Goal: Information Seeking & Learning: Check status

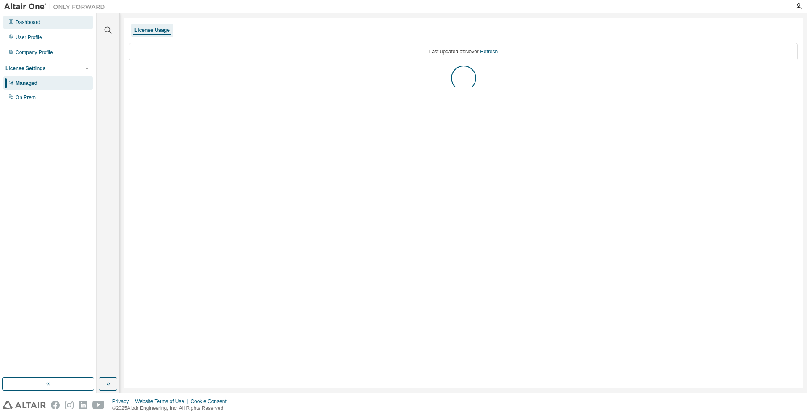
click at [54, 22] on div "Dashboard" at bounding box center [47, 22] width 89 height 13
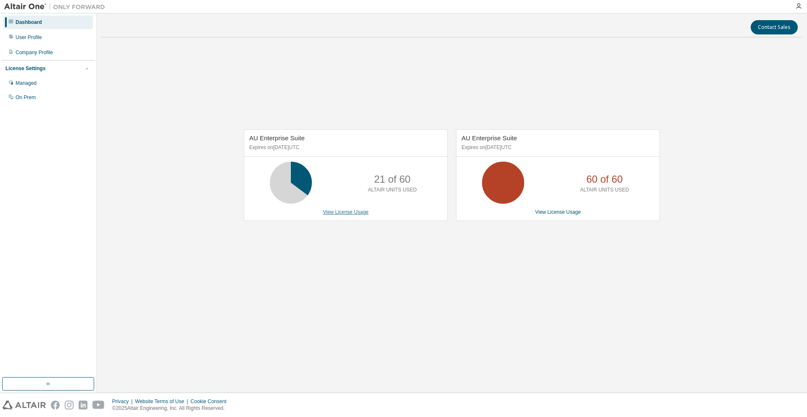
click at [351, 215] on link "View License Usage" at bounding box center [346, 212] width 46 height 6
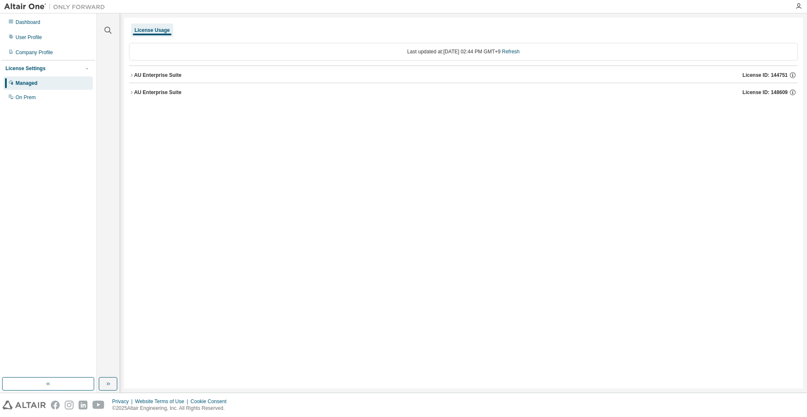
click at [170, 75] on div "AU Enterprise Suite" at bounding box center [157, 75] width 47 height 7
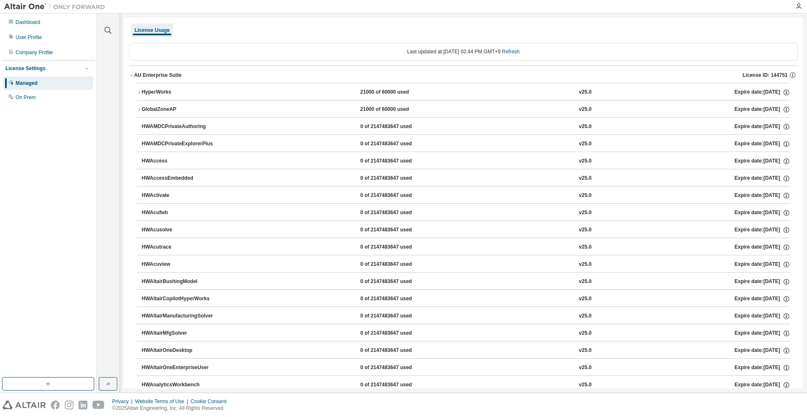
click at [174, 96] on button "HyperWorks 21000 of 60000 used v25.0 Expire date: [DATE]" at bounding box center [463, 92] width 653 height 18
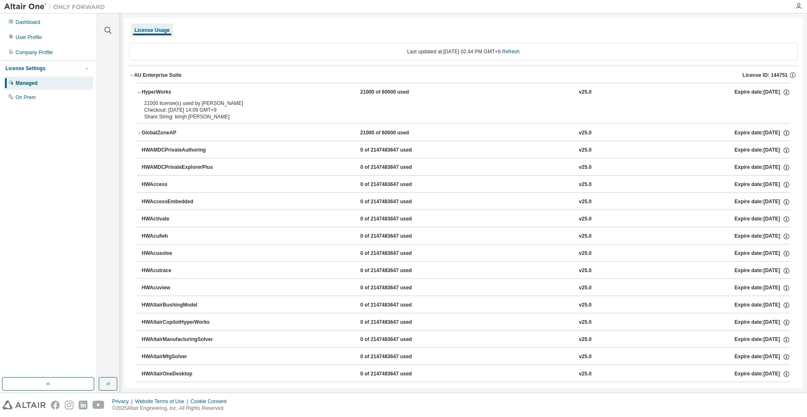
click at [164, 77] on div "AU Enterprise Suite" at bounding box center [157, 75] width 47 height 7
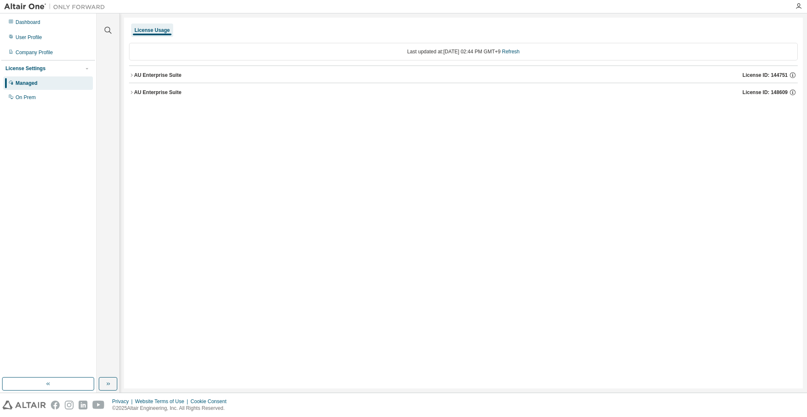
click at [158, 91] on div "AU Enterprise Suite" at bounding box center [157, 92] width 47 height 7
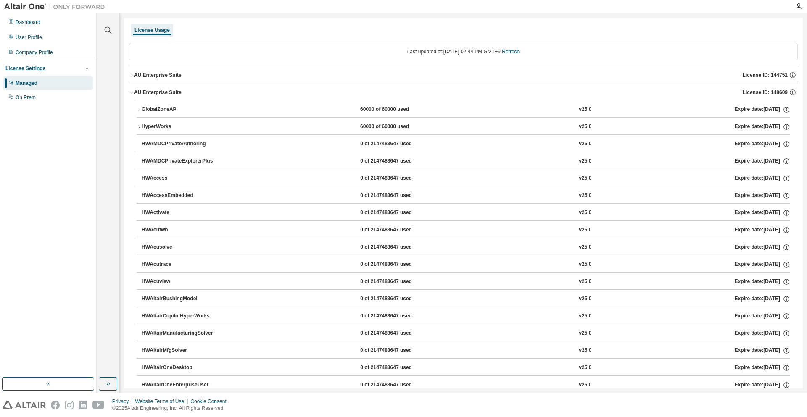
click at [166, 111] on div "GlobalZoneAP" at bounding box center [180, 110] width 76 height 8
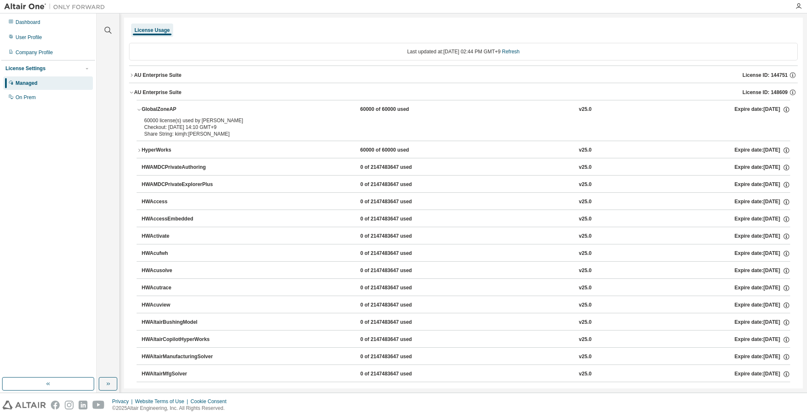
click at [201, 105] on button "GlobalZoneAP 60000 of 60000 used v25.0 Expire date: 2026-08-25" at bounding box center [463, 109] width 653 height 18
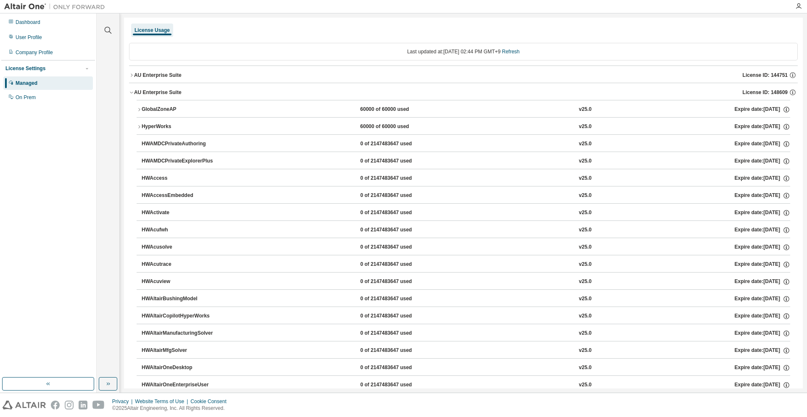
click at [173, 124] on div "HyperWorks" at bounding box center [180, 127] width 76 height 8
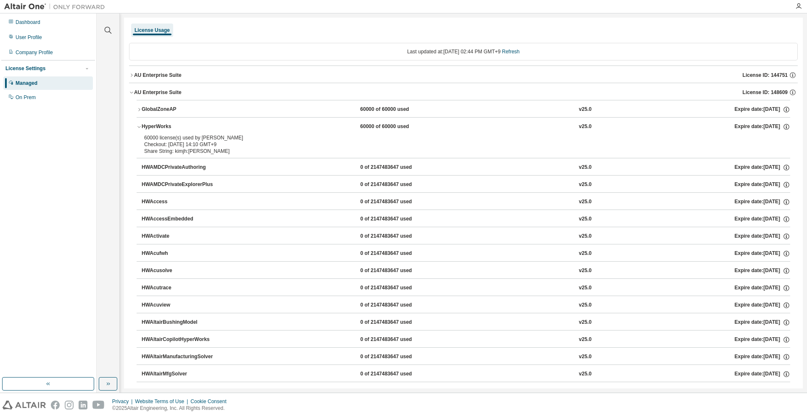
click at [170, 70] on button "AU Enterprise Suite License ID: 144751" at bounding box center [463, 75] width 668 height 18
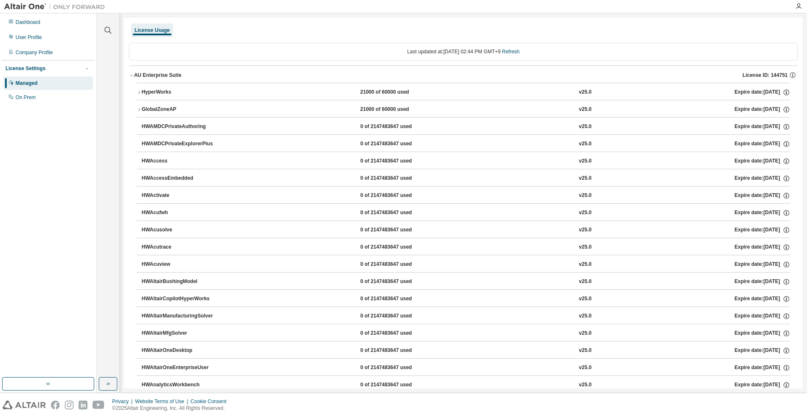
click at [171, 90] on div "HyperWorks" at bounding box center [180, 93] width 76 height 8
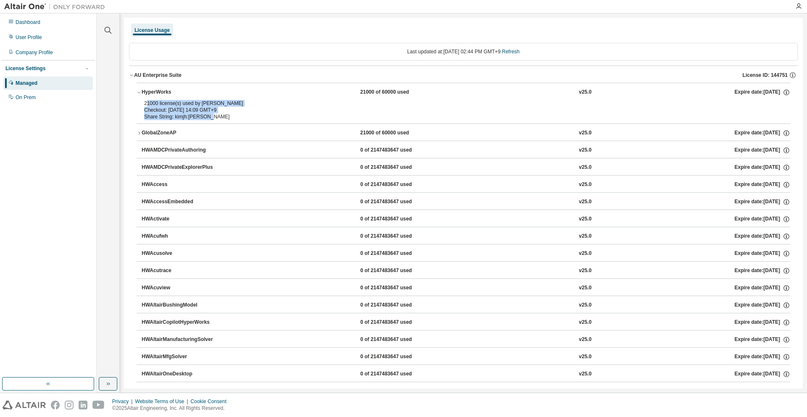
drag, startPoint x: 212, startPoint y: 117, endPoint x: 148, endPoint y: 104, distance: 65.5
click at [148, 104] on div "21000 license(s) used by kimjh@KimJinho Checkout: 2025-09-04 14:09 GMT+9 Share …" at bounding box center [453, 110] width 618 height 20
click at [148, 105] on div "21000 license(s) used by [PERSON_NAME]" at bounding box center [453, 103] width 618 height 7
drag, startPoint x: 147, startPoint y: 105, endPoint x: 197, endPoint y: 110, distance: 49.8
click at [197, 110] on div "21000 license(s) used by kimjh@KimJinho Checkout: 2025-09-04 14:09 GMT+9" at bounding box center [453, 106] width 618 height 13
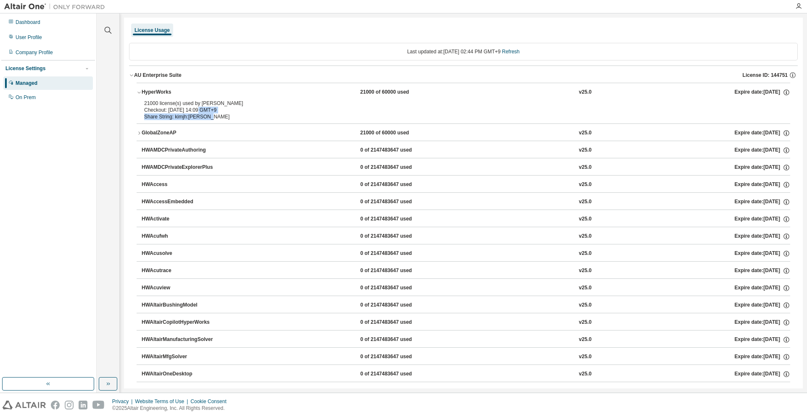
click at [197, 110] on div "Checkout: [DATE] 14:09 GMT+9" at bounding box center [453, 110] width 618 height 7
click at [195, 114] on div "Share String: kimjh:[PERSON_NAME]" at bounding box center [453, 116] width 618 height 7
click at [194, 79] on button "AU Enterprise Suite License ID: 144751" at bounding box center [463, 75] width 668 height 18
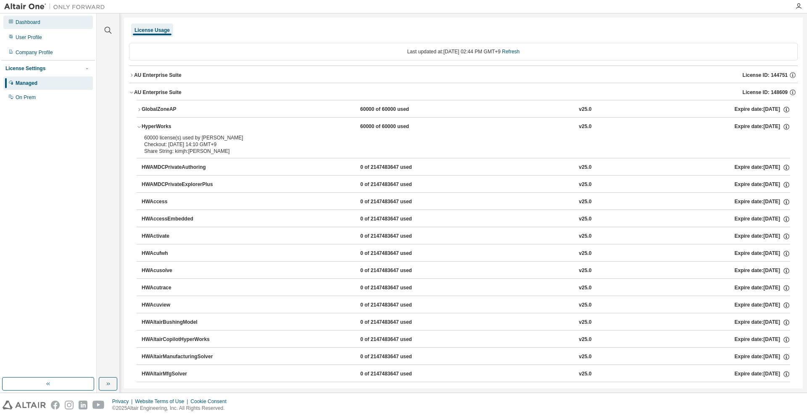
click at [48, 25] on div "Dashboard" at bounding box center [47, 22] width 89 height 13
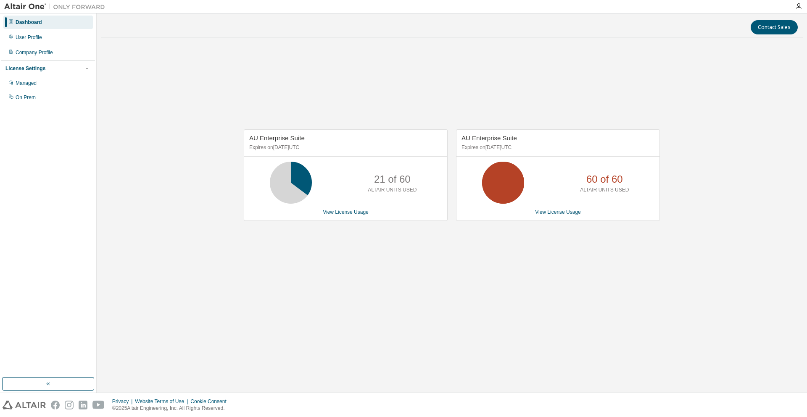
click at [289, 238] on div "AU Enterprise Suite Expires on June 1, 2026 UTC 21 of 60 ALTAIR UNITS USED View…" at bounding box center [452, 179] width 702 height 271
click at [57, 82] on div "Managed" at bounding box center [47, 82] width 89 height 13
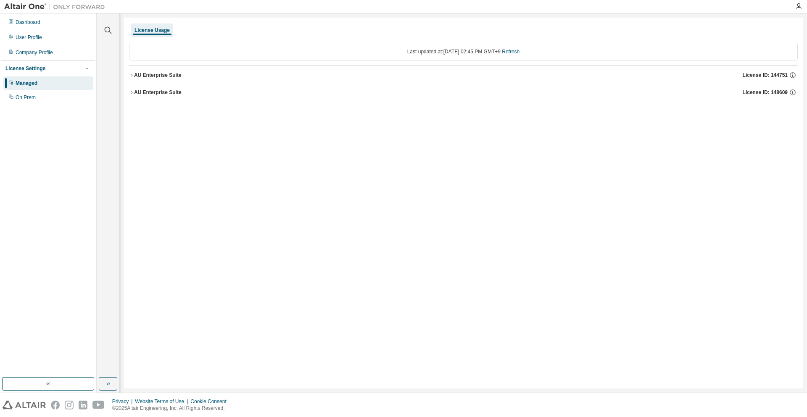
click at [155, 76] on div "AU Enterprise Suite" at bounding box center [157, 75] width 47 height 7
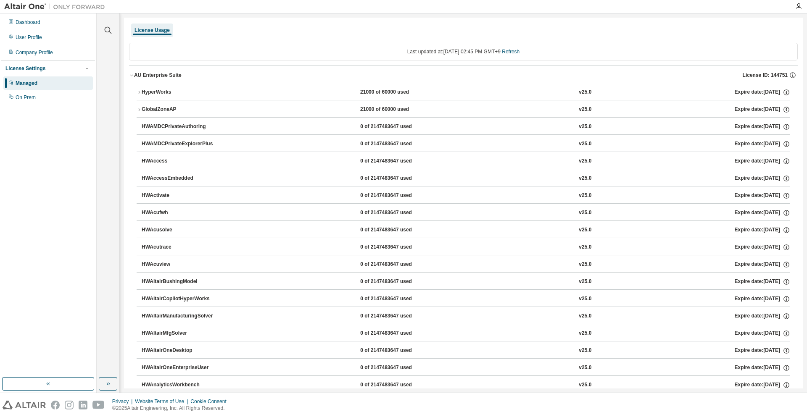
click at [158, 95] on div "HyperWorks" at bounding box center [180, 93] width 76 height 8
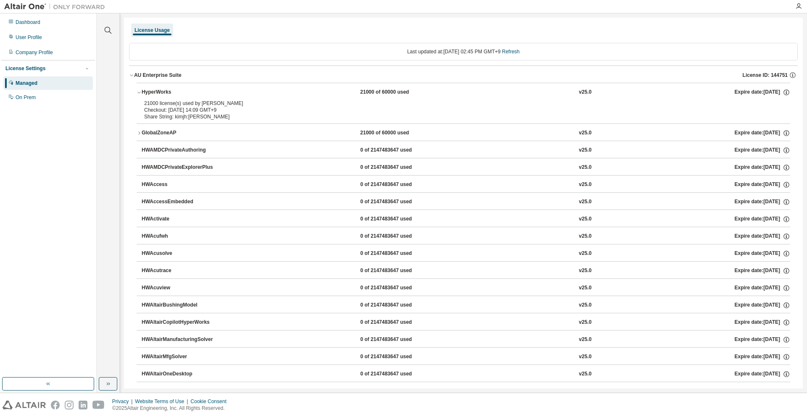
click at [158, 95] on div "HyperWorks" at bounding box center [180, 93] width 76 height 8
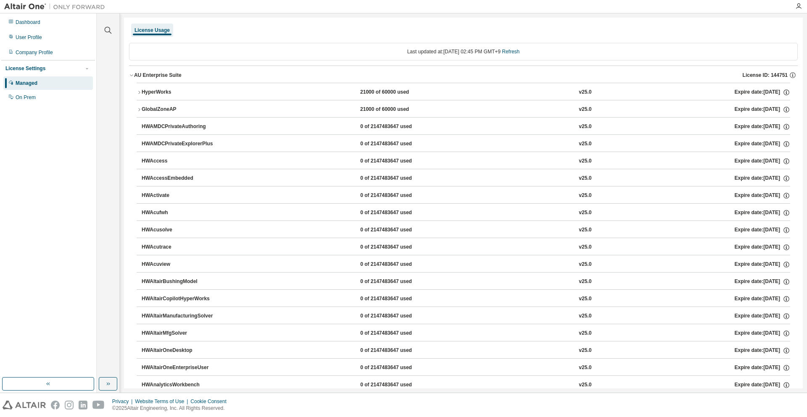
click at [157, 78] on div "AU Enterprise Suite" at bounding box center [157, 75] width 47 height 7
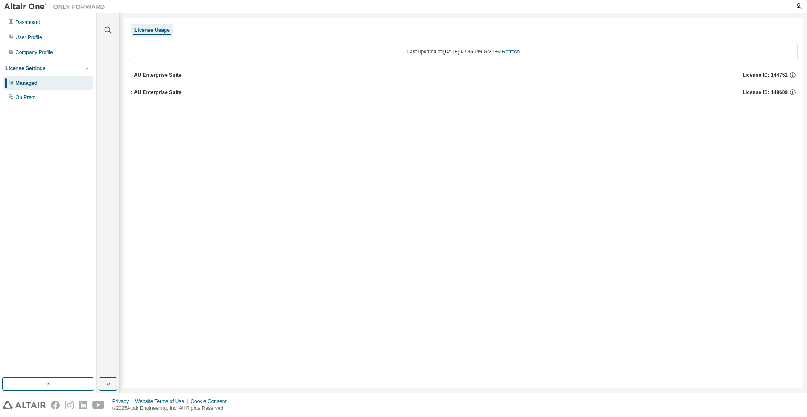
click at [158, 80] on button "AU Enterprise Suite License ID: 144751" at bounding box center [463, 75] width 668 height 18
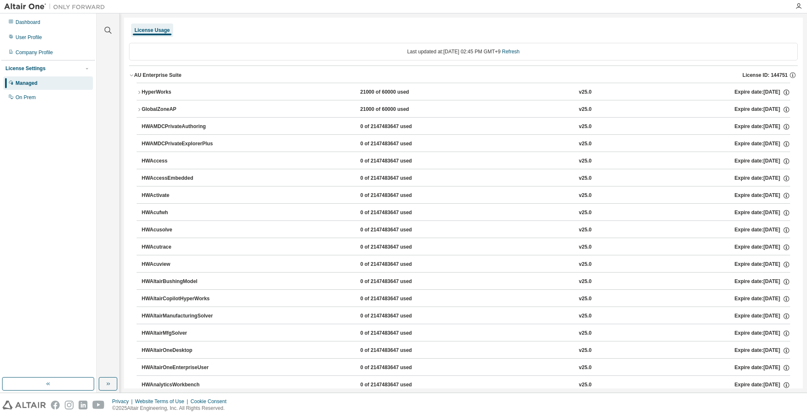
click at [158, 88] on button "HyperWorks 21000 of 60000 used v25.0 Expire date: [DATE]" at bounding box center [463, 92] width 653 height 18
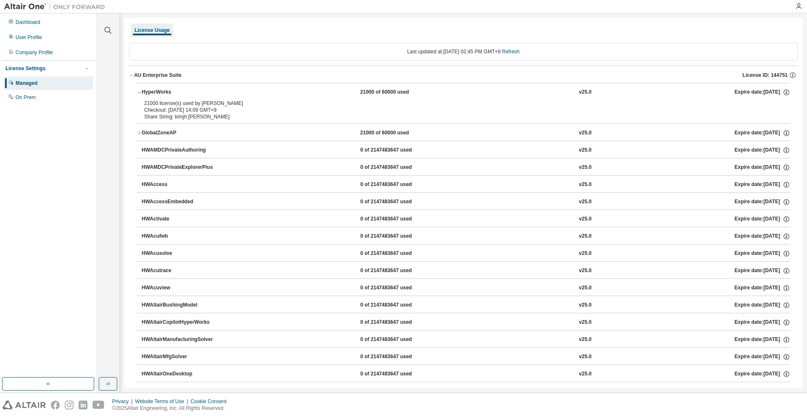
click at [158, 88] on button "HyperWorks 21000 of 60000 used v25.0 Expire date: [DATE]" at bounding box center [463, 92] width 653 height 18
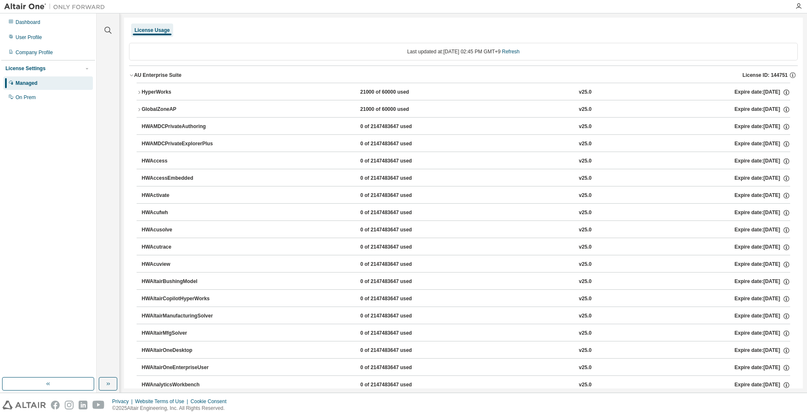
click at [161, 77] on div "AU Enterprise Suite" at bounding box center [157, 75] width 47 height 7
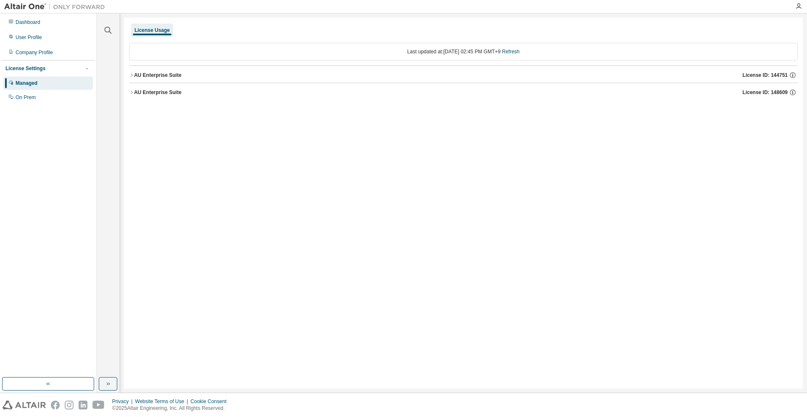
click at [157, 91] on div "AU Enterprise Suite" at bounding box center [157, 92] width 47 height 7
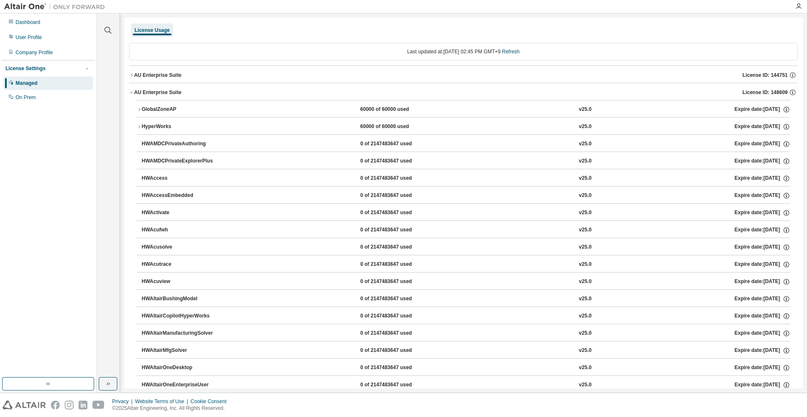
click at [160, 123] on button "HyperWorks 60000 of 60000 used v25.0 Expire date: [DATE]" at bounding box center [463, 127] width 653 height 18
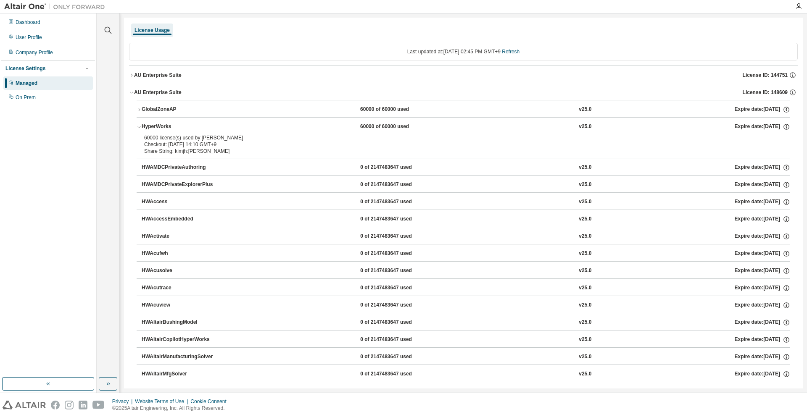
click at [625, 32] on div "License Usage" at bounding box center [463, 30] width 668 height 15
click at [221, 83] on button "AU Enterprise Suite License ID: 148609" at bounding box center [463, 92] width 668 height 18
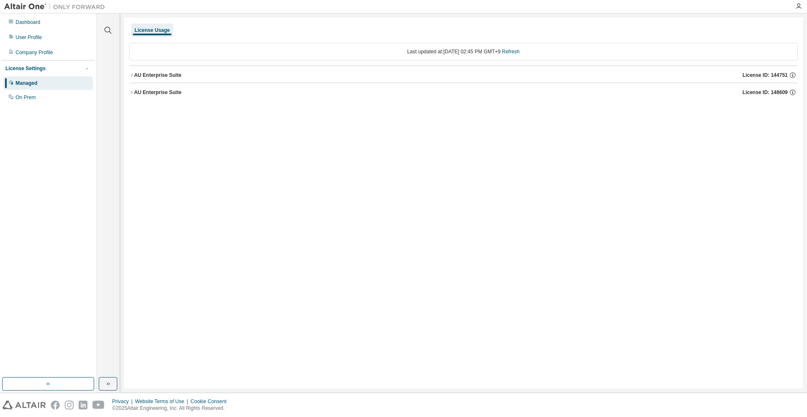
click at [221, 83] on button "AU Enterprise Suite License ID: 148609" at bounding box center [463, 92] width 668 height 18
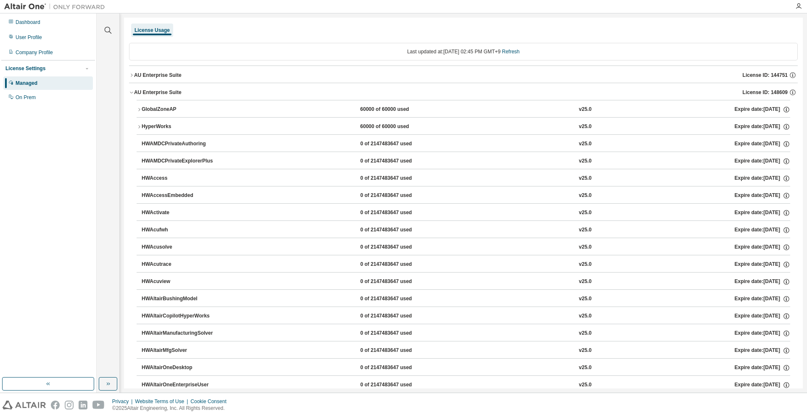
click at [267, 74] on div "AU Enterprise Suite License ID: 144751" at bounding box center [465, 75] width 663 height 8
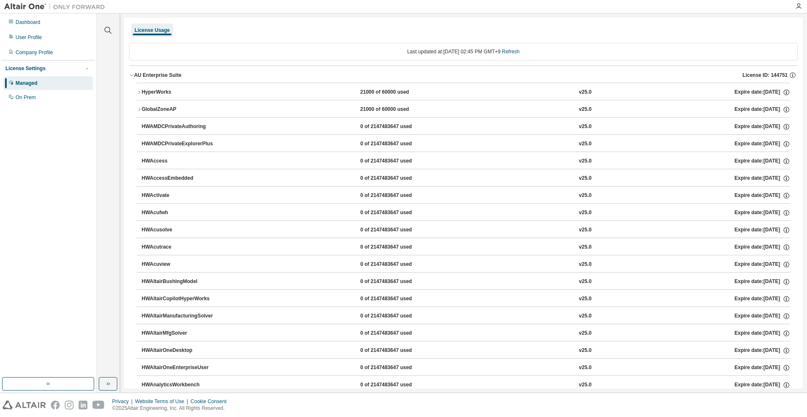
click at [191, 95] on div "HyperWorks" at bounding box center [180, 93] width 76 height 8
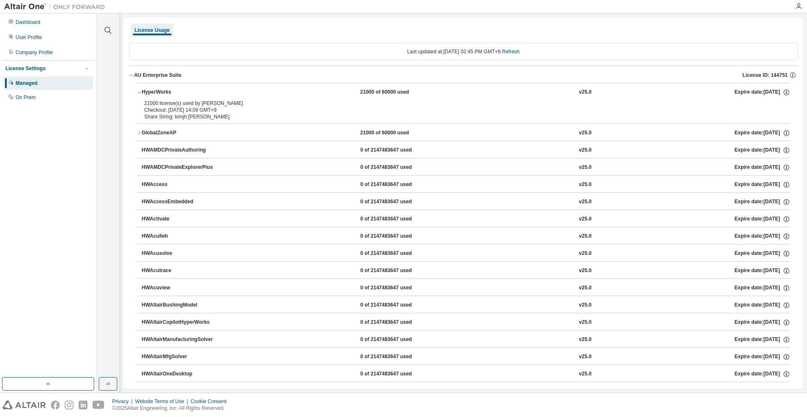
click at [47, 177] on div "Dashboard User Profile Company Profile License Settings Managed On Prem" at bounding box center [48, 196] width 94 height 362
click at [149, 76] on div "AU Enterprise Suite" at bounding box center [157, 75] width 47 height 7
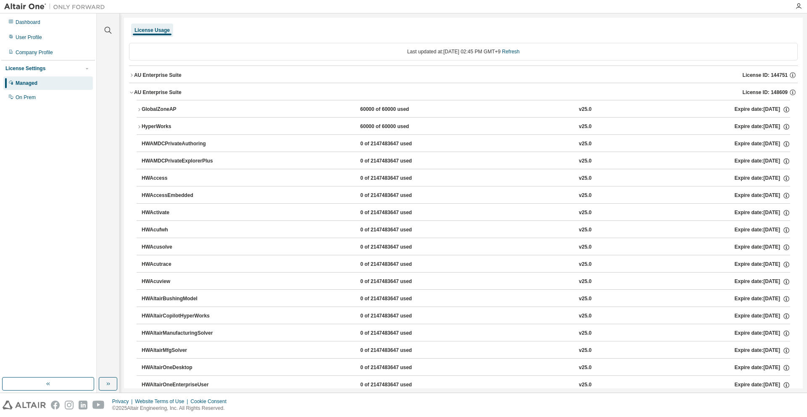
click at [155, 95] on div "AU Enterprise Suite" at bounding box center [157, 92] width 47 height 7
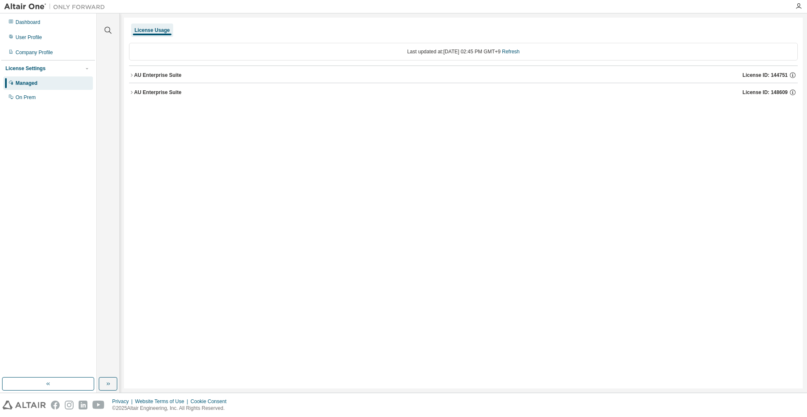
click at [154, 94] on div "AU Enterprise Suite" at bounding box center [157, 92] width 47 height 7
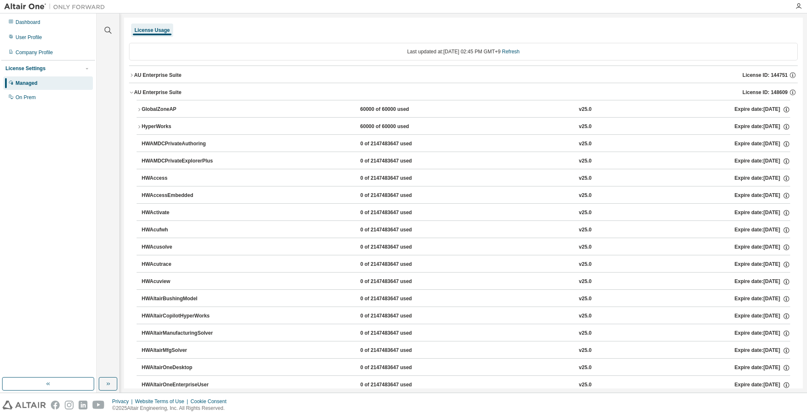
click at [162, 126] on div "HyperWorks" at bounding box center [180, 127] width 76 height 8
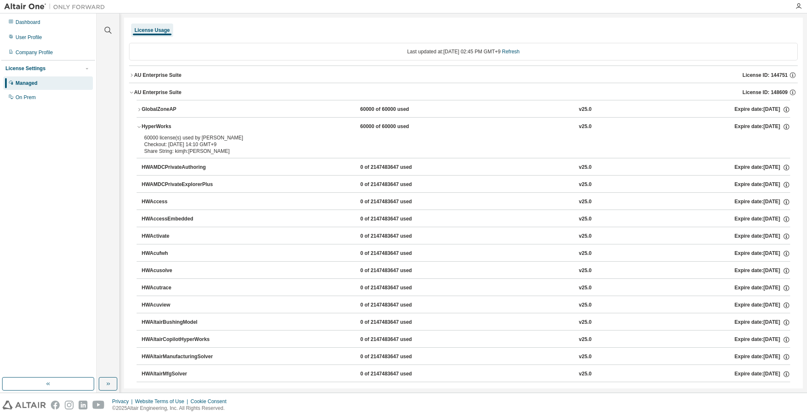
click at [72, 266] on div "Dashboard User Profile Company Profile License Settings Managed On Prem" at bounding box center [48, 196] width 94 height 362
click at [180, 78] on div "AU Enterprise Suite License ID: 144751" at bounding box center [465, 75] width 663 height 8
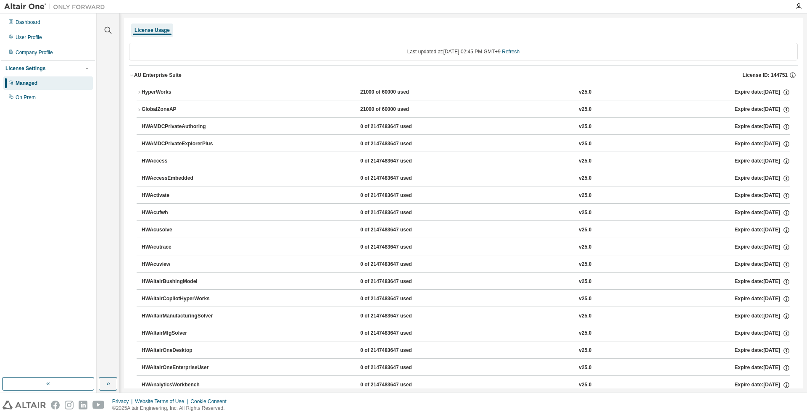
click at [153, 97] on button "HyperWorks 21000 of 60000 used v25.0 Expire date: [DATE]" at bounding box center [463, 92] width 653 height 18
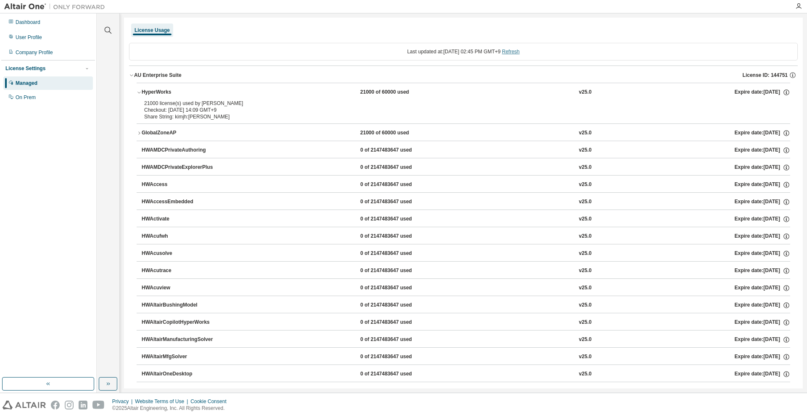
click at [519, 50] on link "Refresh" at bounding box center [511, 52] width 18 height 6
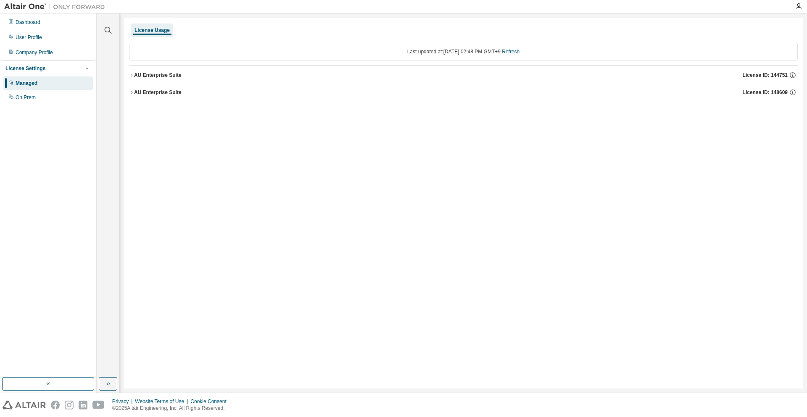
click at [176, 81] on button "AU Enterprise Suite License ID: 144751" at bounding box center [463, 75] width 668 height 18
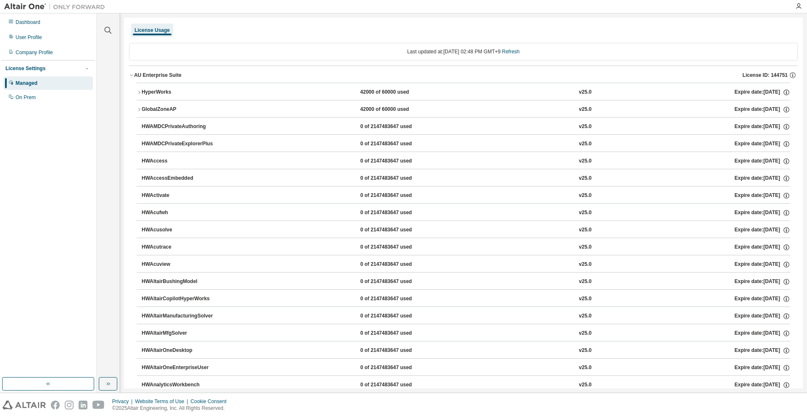
click at [169, 89] on div "HyperWorks" at bounding box center [180, 93] width 76 height 8
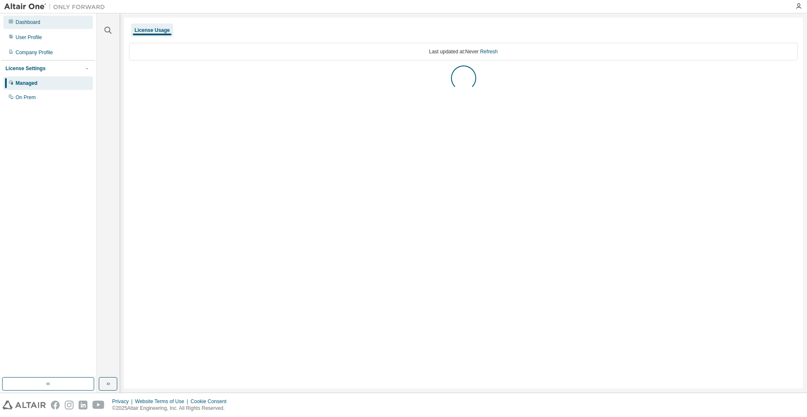
click at [37, 24] on div "Dashboard" at bounding box center [28, 22] width 25 height 7
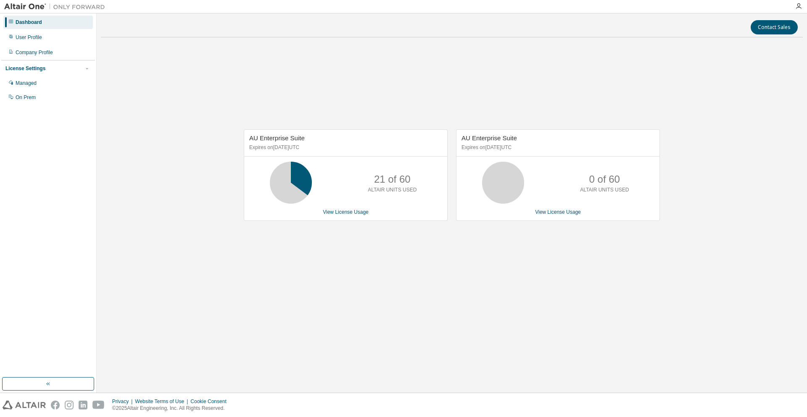
click at [355, 216] on div "AU Enterprise Suite Expires on [DATE] UTC 21 of 60 ALTAIR UNITS USED View Licen…" at bounding box center [346, 175] width 204 height 92
click at [355, 211] on link "View License Usage" at bounding box center [346, 212] width 46 height 6
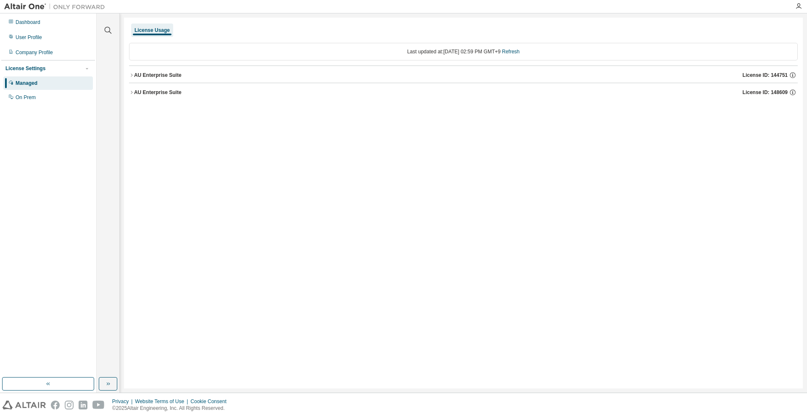
click at [174, 76] on div "AU Enterprise Suite" at bounding box center [157, 75] width 47 height 7
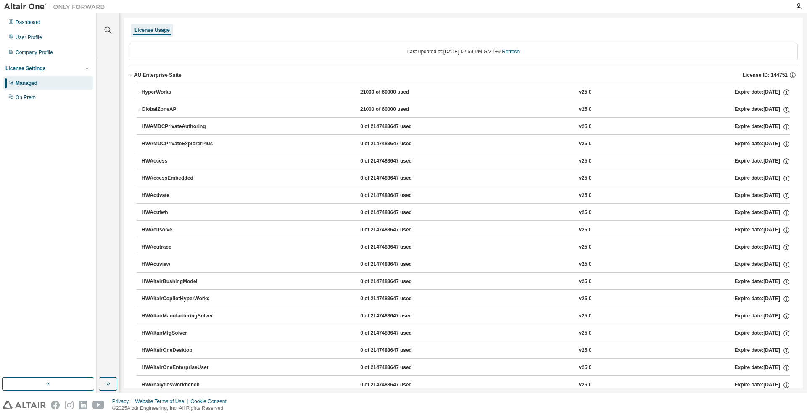
click at [170, 90] on div "HyperWorks" at bounding box center [180, 93] width 76 height 8
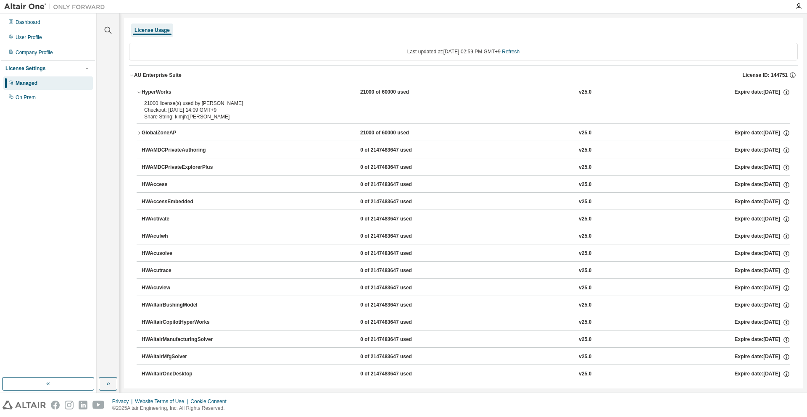
click at [175, 81] on button "AU Enterprise Suite License ID: 144751" at bounding box center [463, 75] width 668 height 18
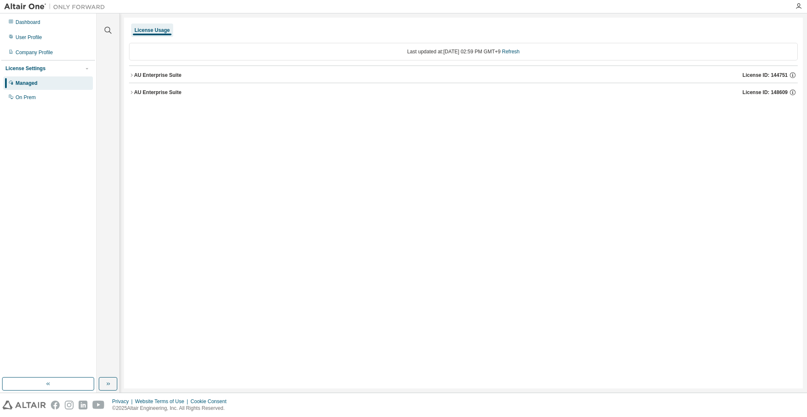
click at [172, 92] on div "AU Enterprise Suite" at bounding box center [157, 92] width 47 height 7
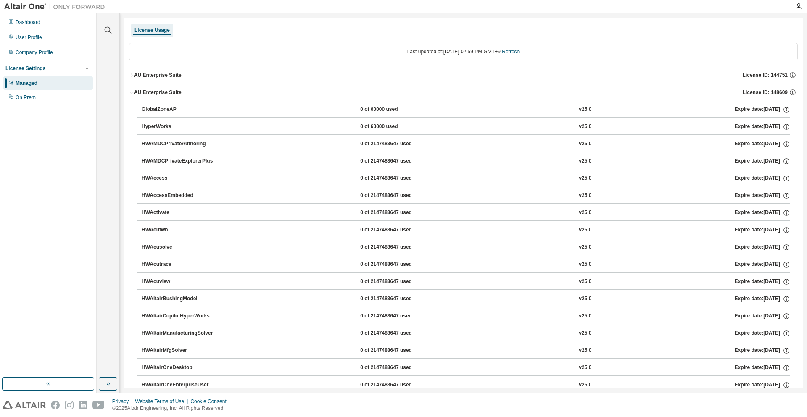
click at [174, 89] on div "AU Enterprise Suite" at bounding box center [157, 92] width 47 height 7
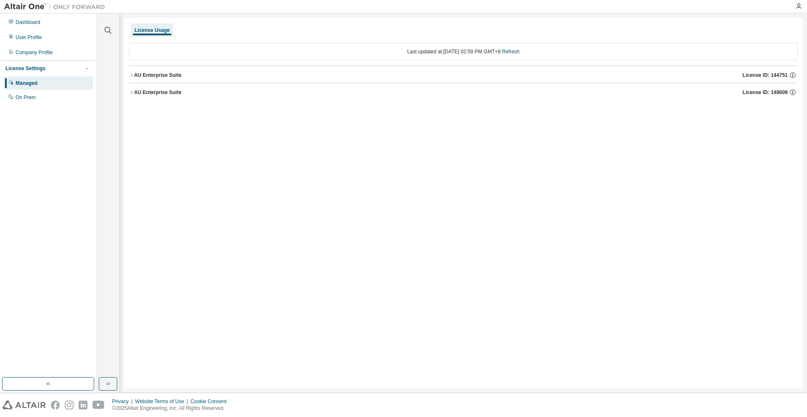
click at [174, 76] on div "AU Enterprise Suite" at bounding box center [157, 75] width 47 height 7
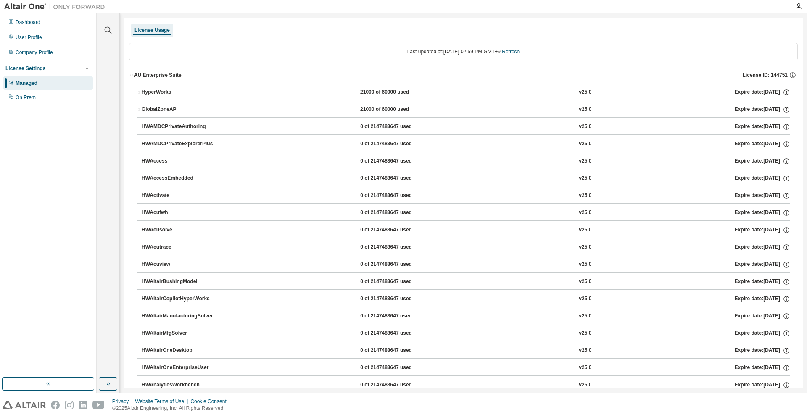
click at [175, 92] on div "HyperWorks" at bounding box center [180, 93] width 76 height 8
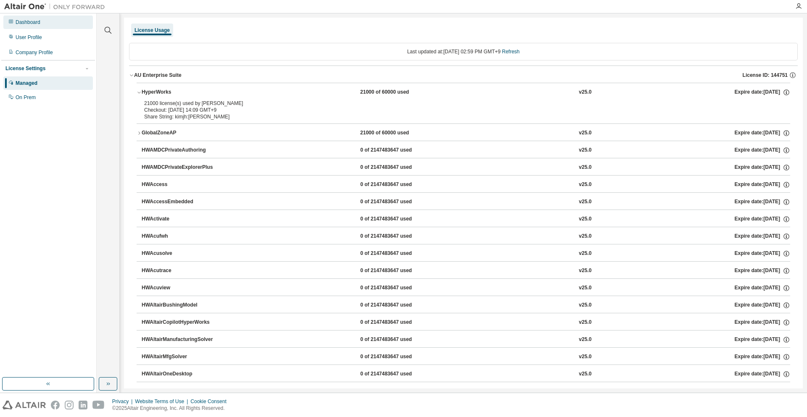
click at [74, 27] on div "Dashboard" at bounding box center [47, 22] width 89 height 13
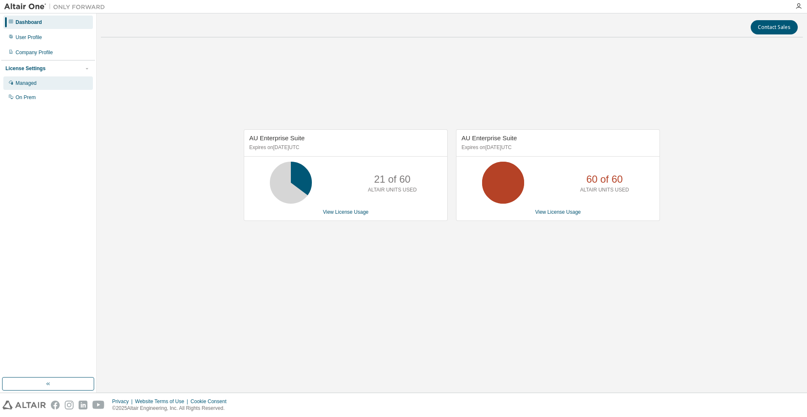
click at [55, 84] on div "Managed" at bounding box center [47, 82] width 89 height 13
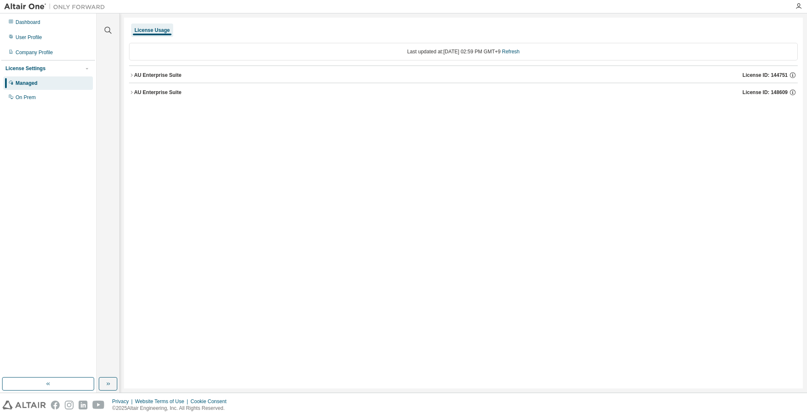
click at [177, 96] on div "AU Enterprise Suite License ID: 148609" at bounding box center [465, 93] width 663 height 8
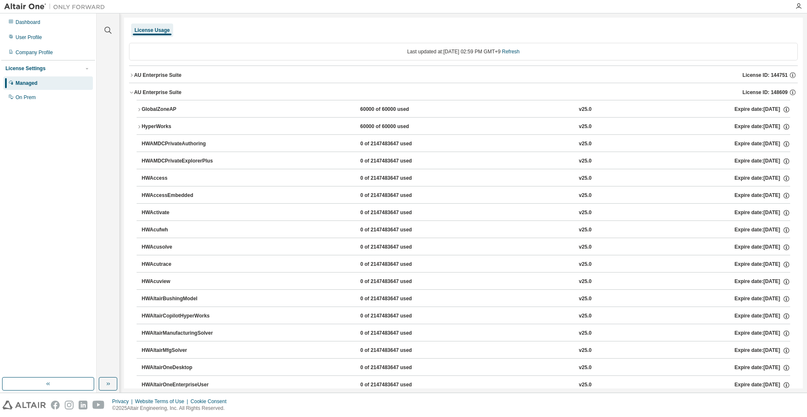
click at [170, 126] on div "HyperWorks" at bounding box center [180, 127] width 76 height 8
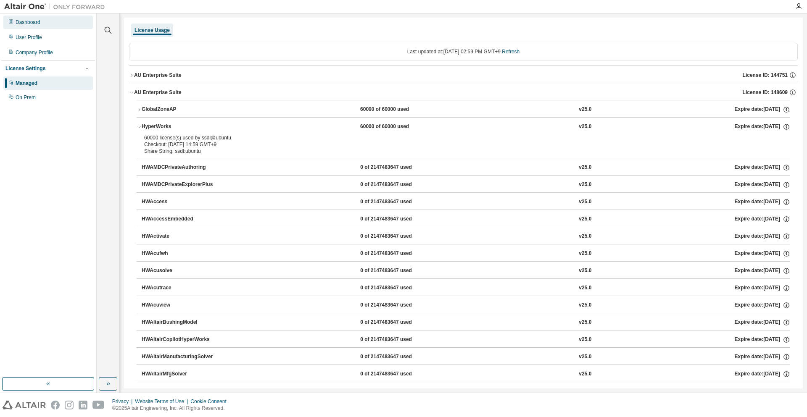
click at [68, 21] on div "Dashboard" at bounding box center [47, 22] width 89 height 13
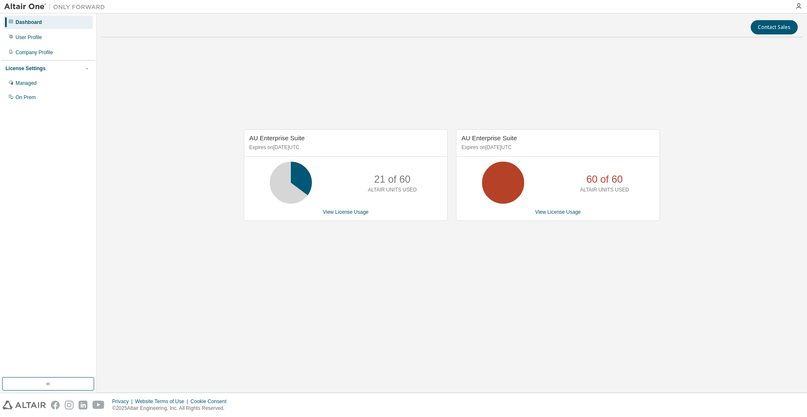
click at [53, 27] on div "Dashboard" at bounding box center [47, 22] width 89 height 13
click at [52, 86] on div "Managed" at bounding box center [47, 82] width 89 height 13
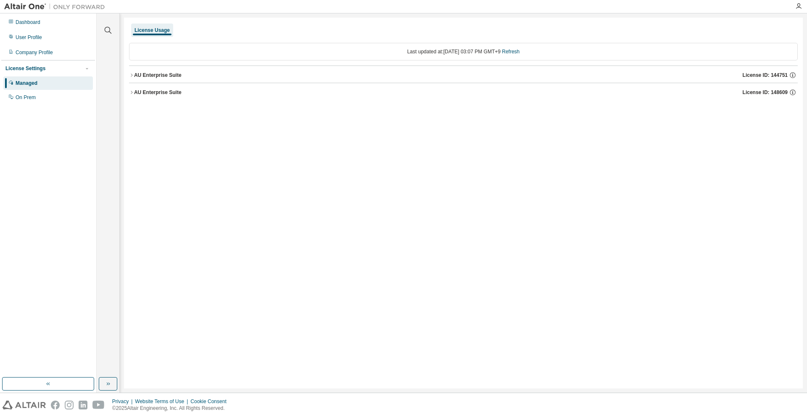
click at [193, 76] on div "AU Enterprise Suite License ID: 144751" at bounding box center [465, 75] width 663 height 8
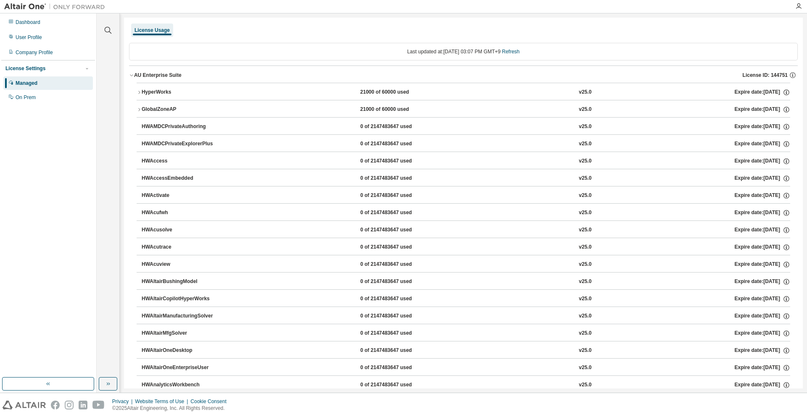
click at [191, 84] on button "HyperWorks 21000 of 60000 used v25.0 Expire date: [DATE]" at bounding box center [463, 92] width 653 height 18
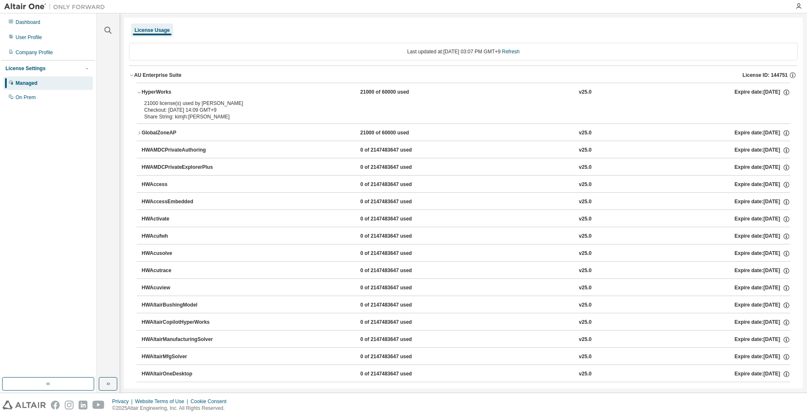
click at [191, 84] on button "HyperWorks 21000 of 60000 used v25.0 Expire date: [DATE]" at bounding box center [463, 92] width 653 height 18
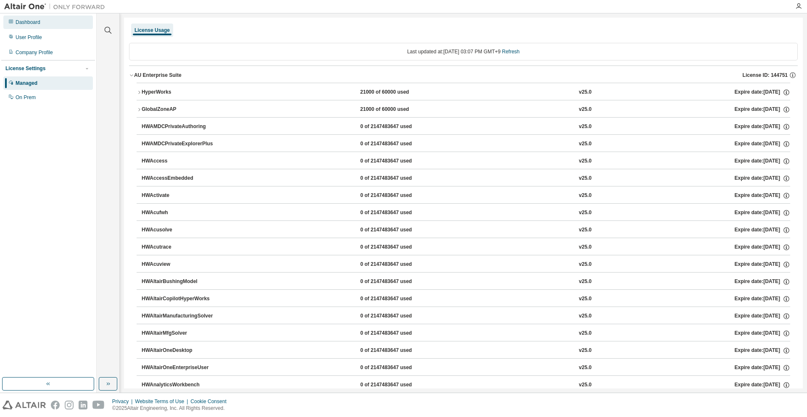
click at [40, 18] on div "Dashboard" at bounding box center [47, 22] width 89 height 13
